Goal: Find specific page/section: Find specific page/section

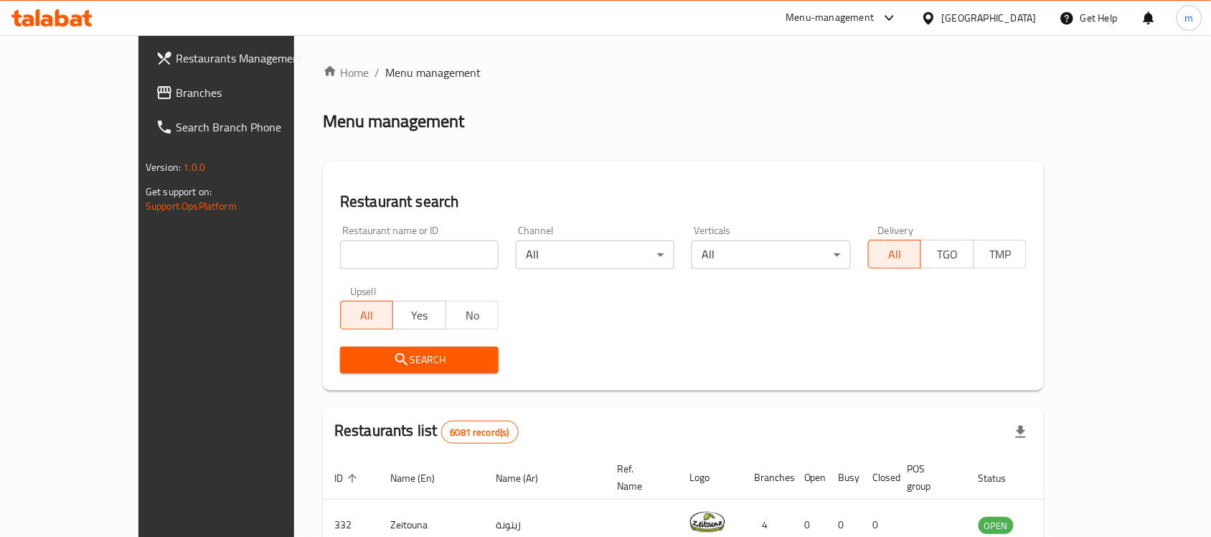
click at [998, 30] on div "[GEOGRAPHIC_DATA]" at bounding box center [979, 18] width 138 height 34
click at [933, 19] on icon at bounding box center [928, 17] width 10 height 12
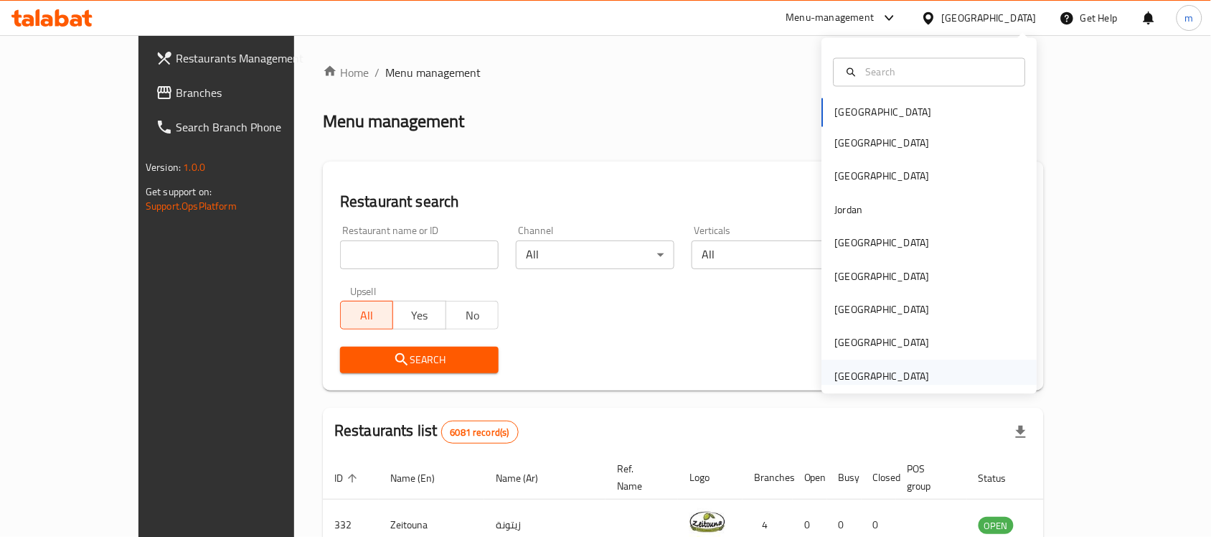
click at [858, 379] on div "[GEOGRAPHIC_DATA]" at bounding box center [882, 376] width 95 height 16
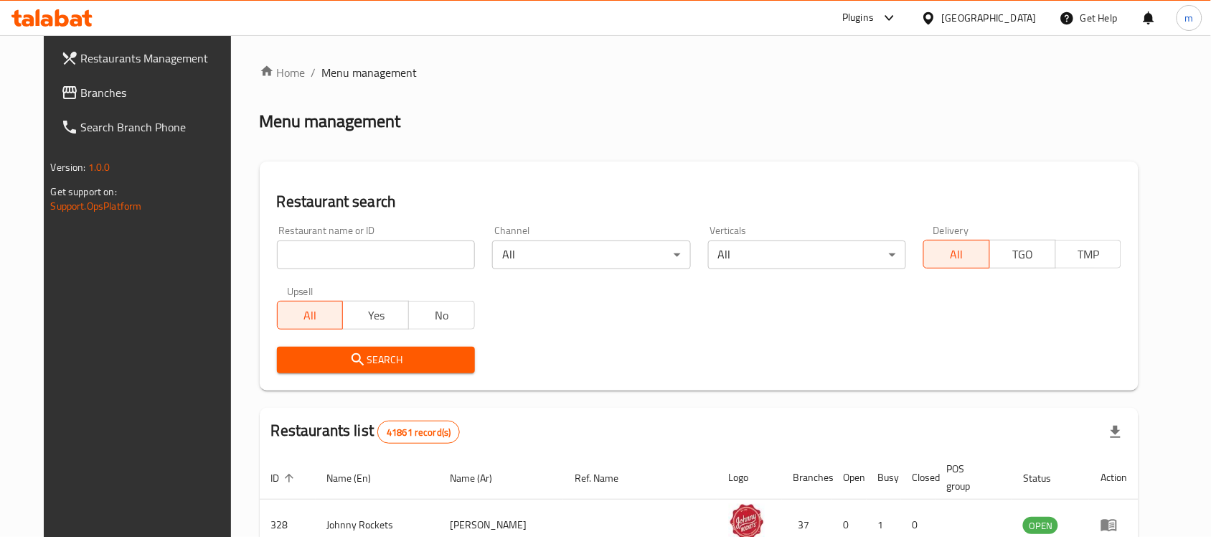
click at [877, 20] on div at bounding box center [886, 17] width 24 height 17
click at [714, 98] on div "Global Quality Control Center" at bounding box center [760, 97] width 126 height 16
